Goal: Navigation & Orientation: Find specific page/section

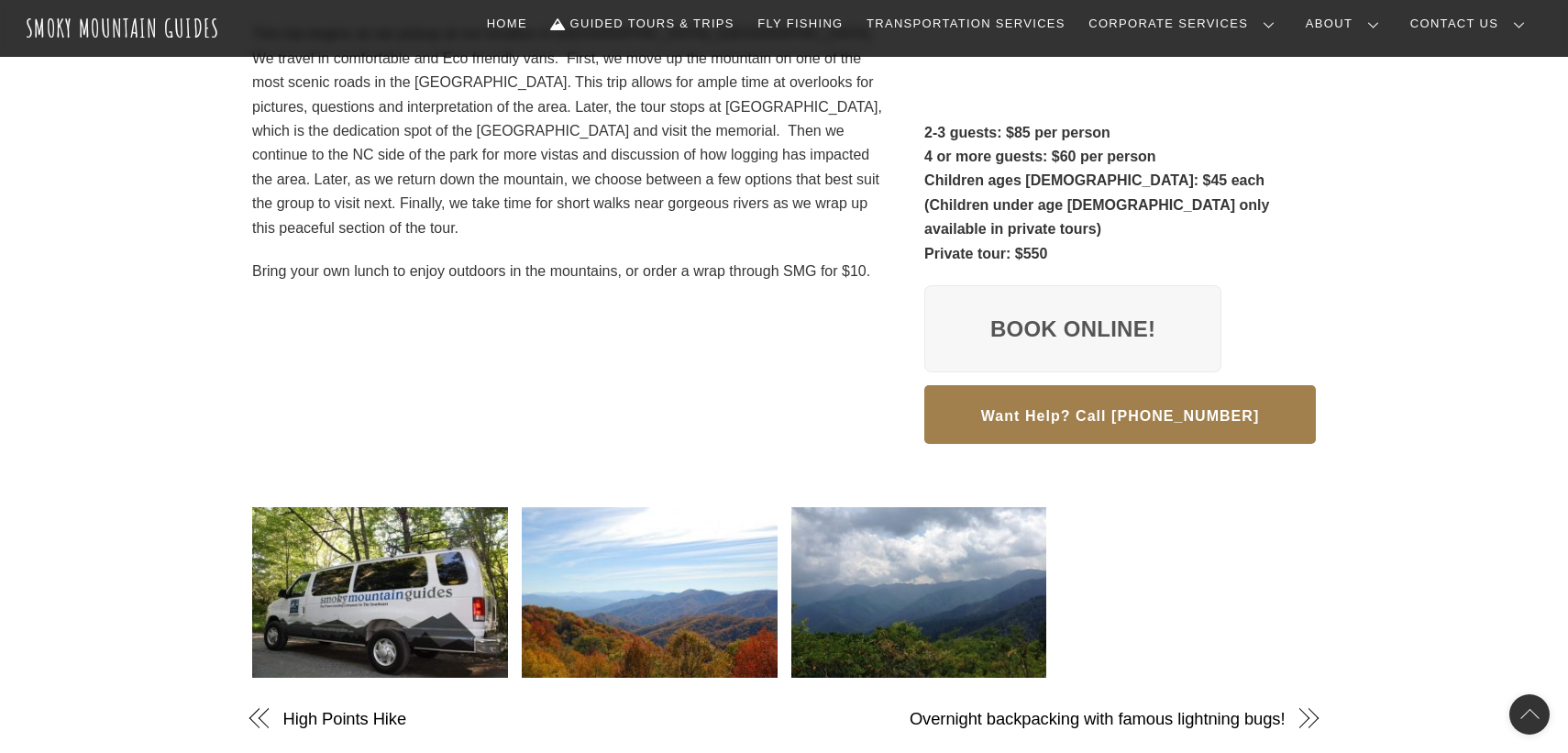
scroll to position [484, 0]
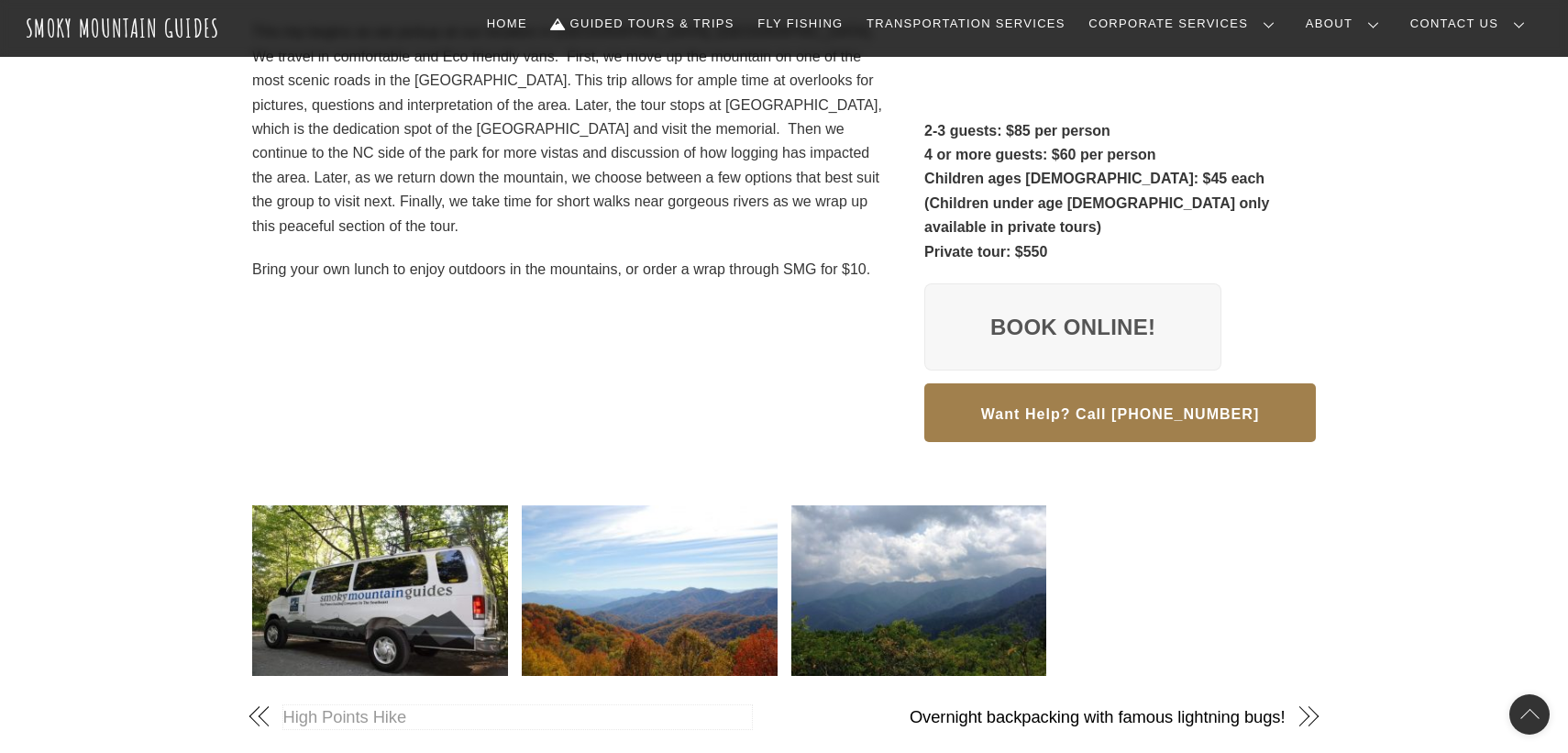
click at [336, 706] on link "High Points Hike" at bounding box center [518, 717] width 470 height 24
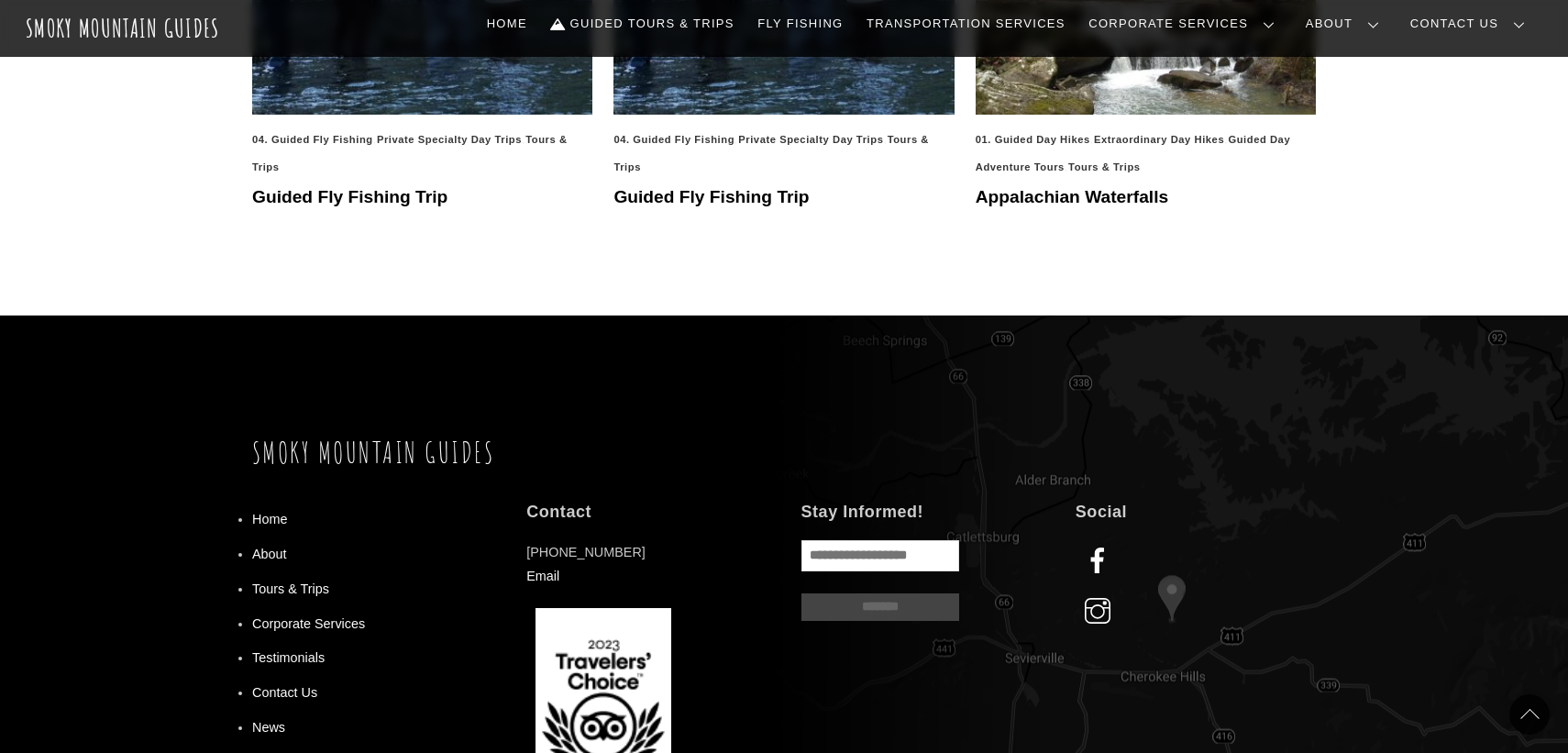
scroll to position [1619, 0]
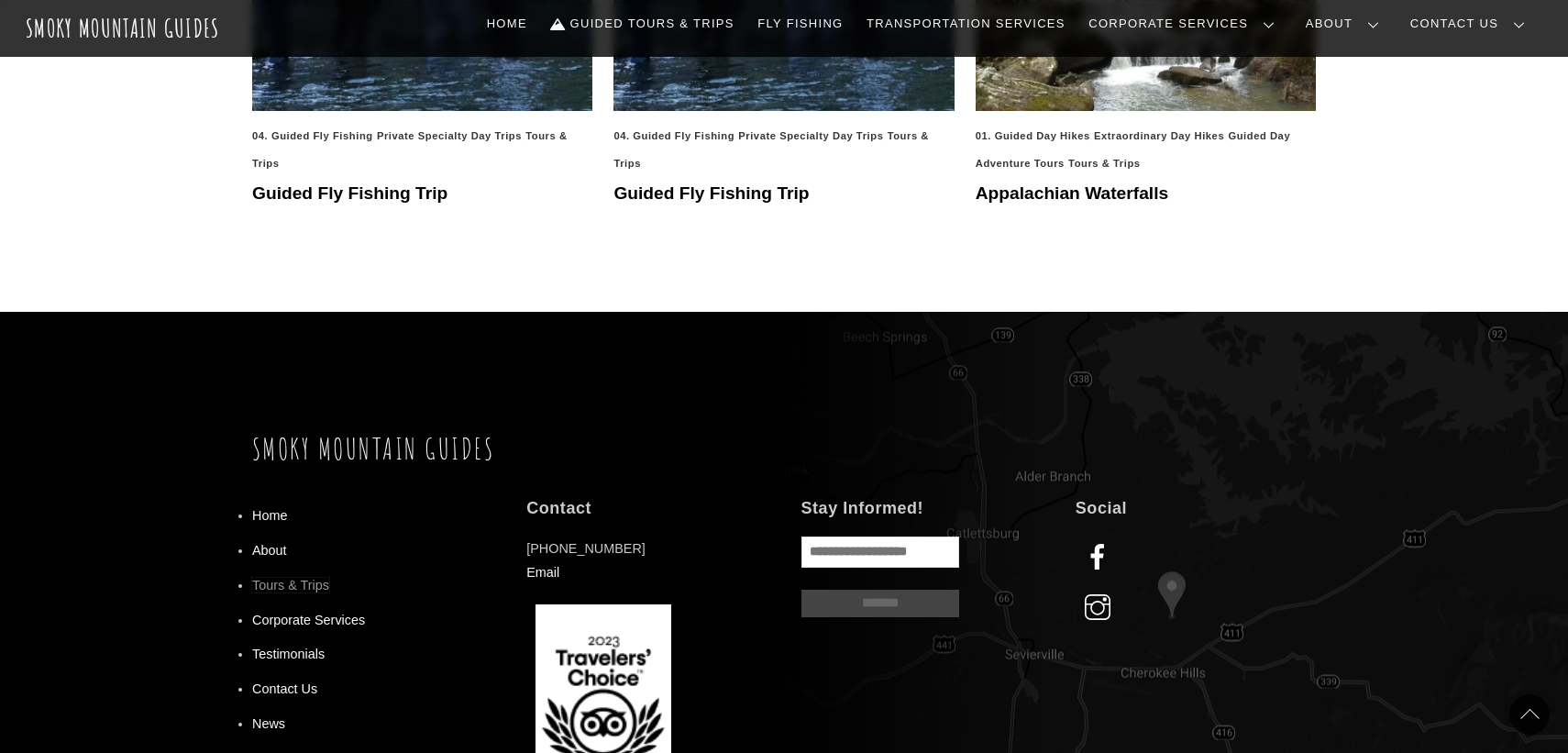
click at [299, 587] on link "Tours & Trips" at bounding box center [291, 584] width 77 height 14
